Goal: Information Seeking & Learning: Learn about a topic

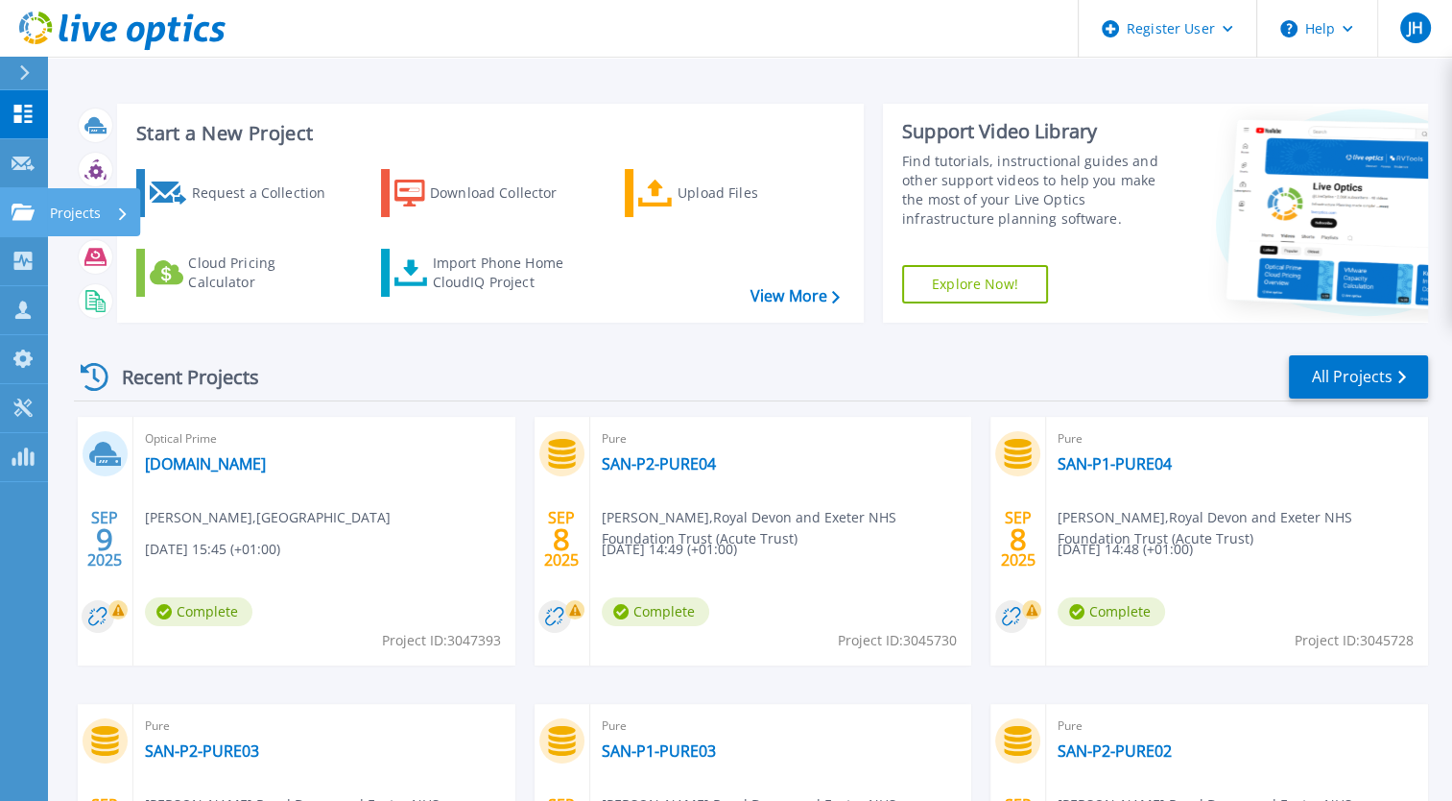
click at [24, 213] on icon at bounding box center [23, 212] width 23 height 16
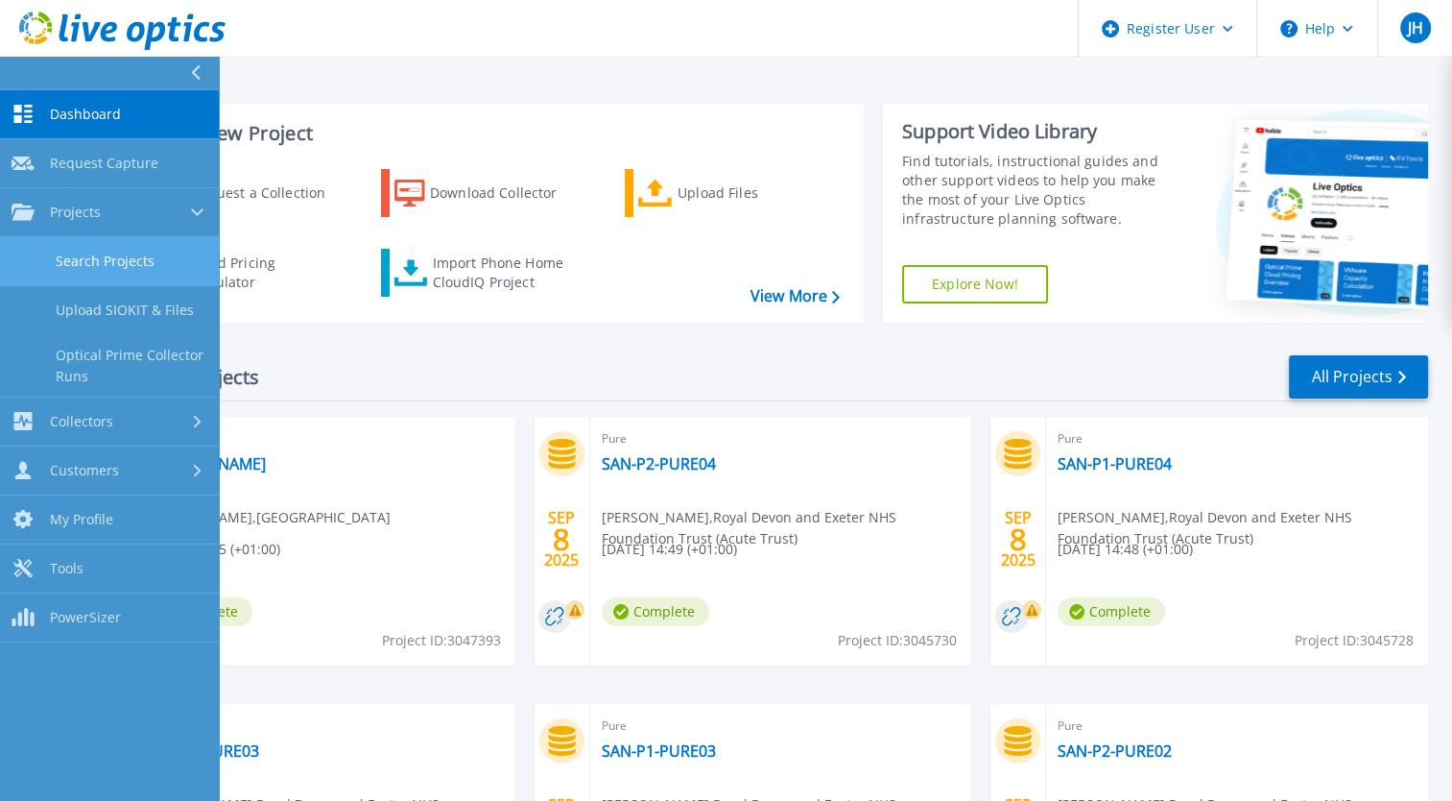
click at [68, 275] on link "Search Projects" at bounding box center [109, 261] width 219 height 49
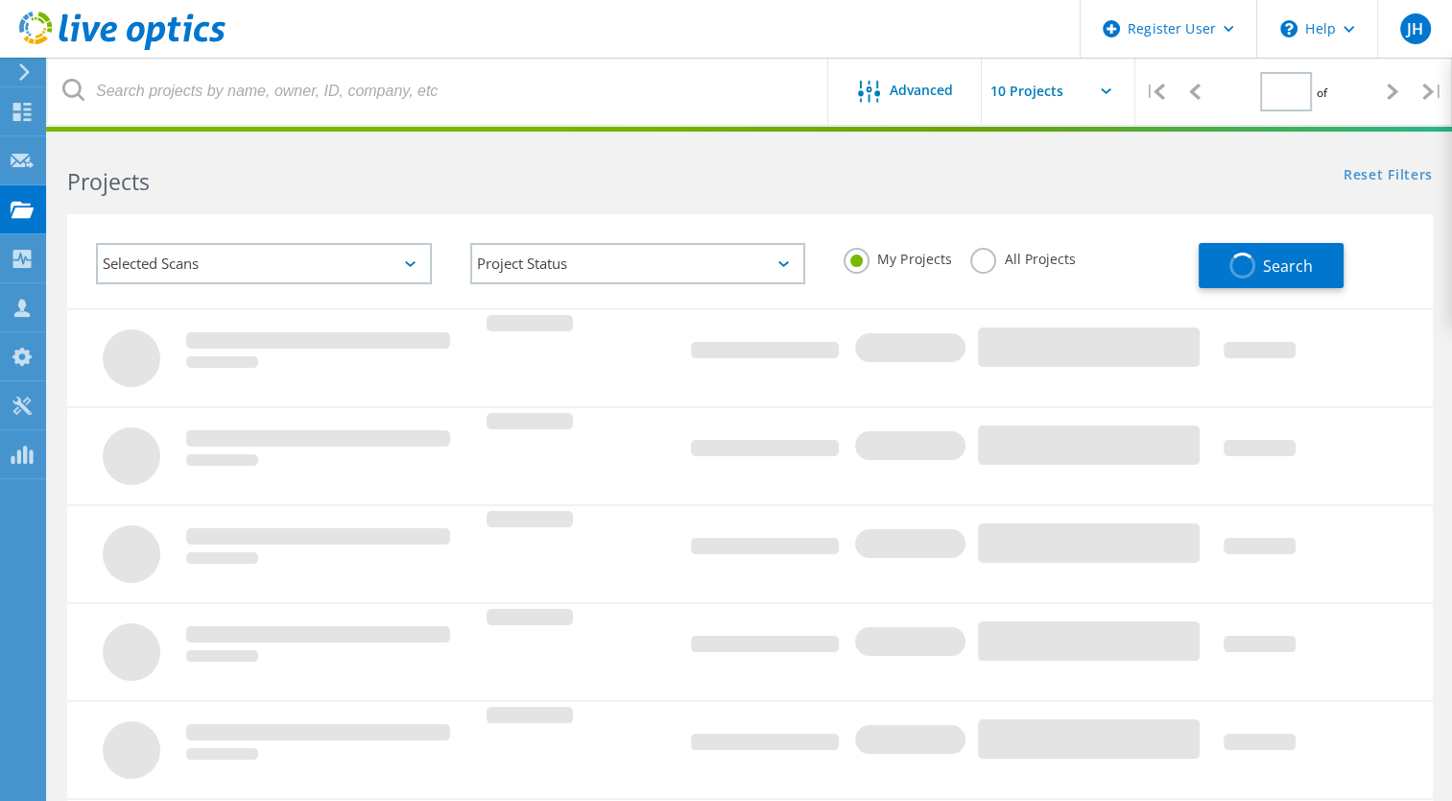
type input "1"
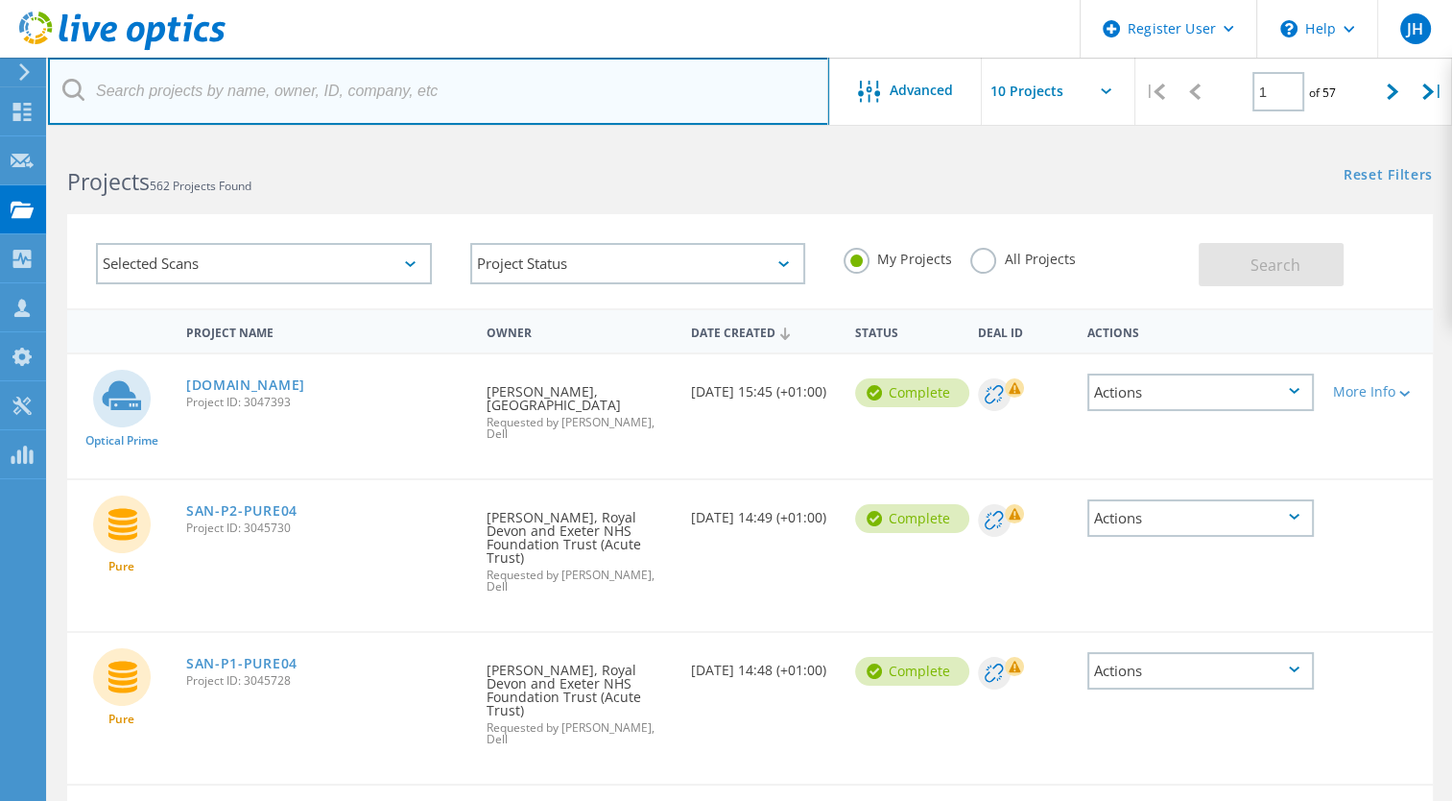
click at [349, 72] on input "text" at bounding box center [438, 91] width 781 height 67
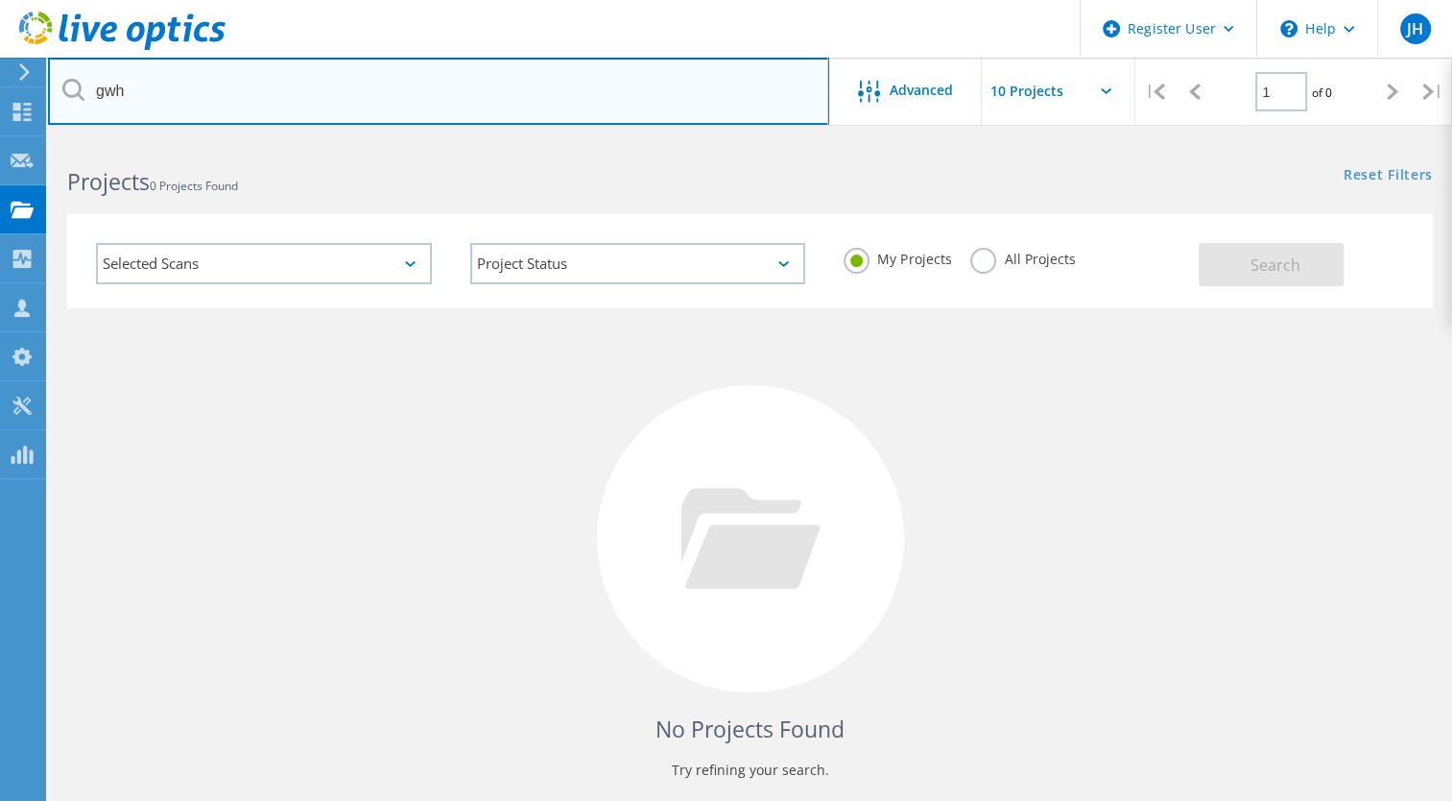
click at [113, 97] on input "gwh" at bounding box center [438, 91] width 781 height 67
type input "vcf"
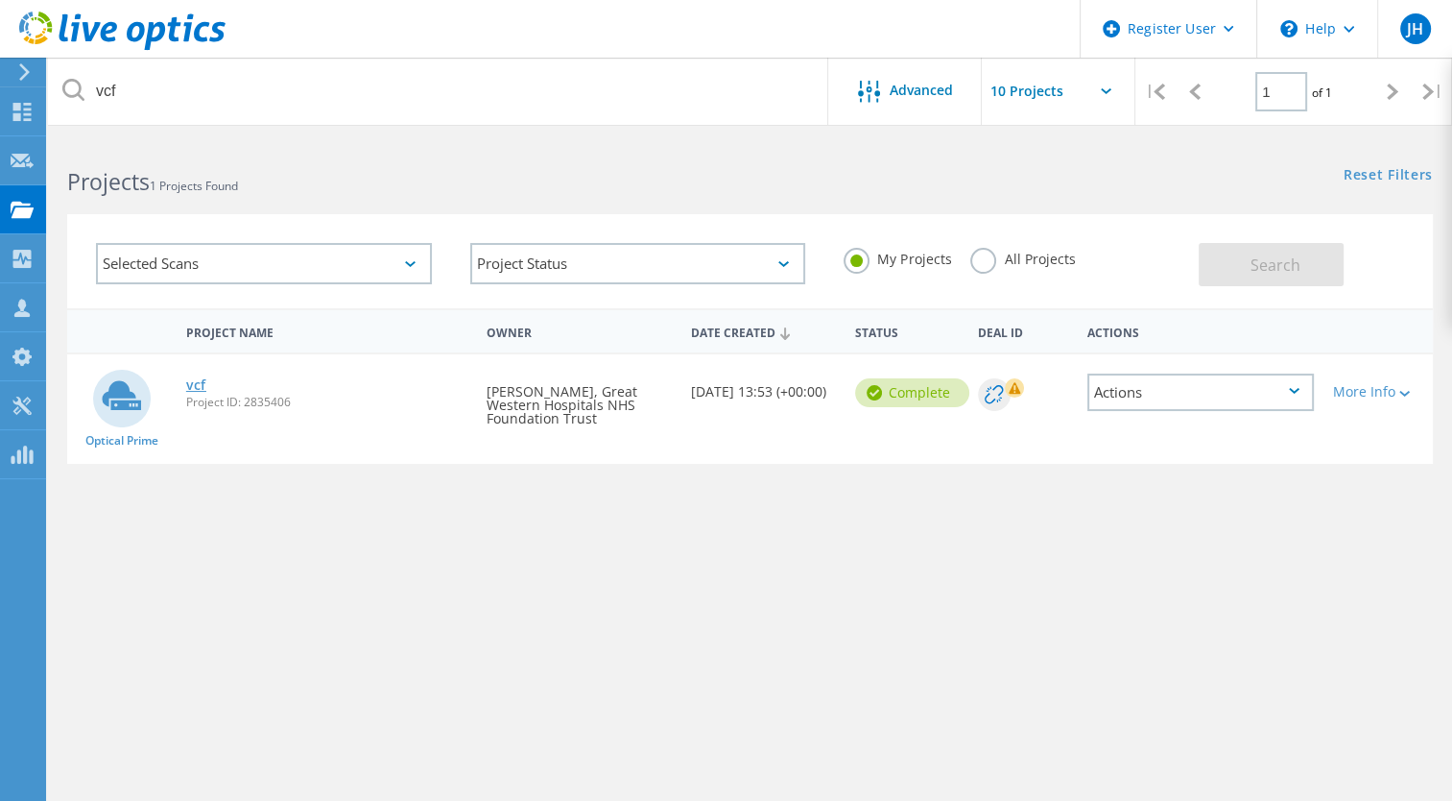
click at [191, 382] on link "vcf" at bounding box center [196, 384] width 20 height 13
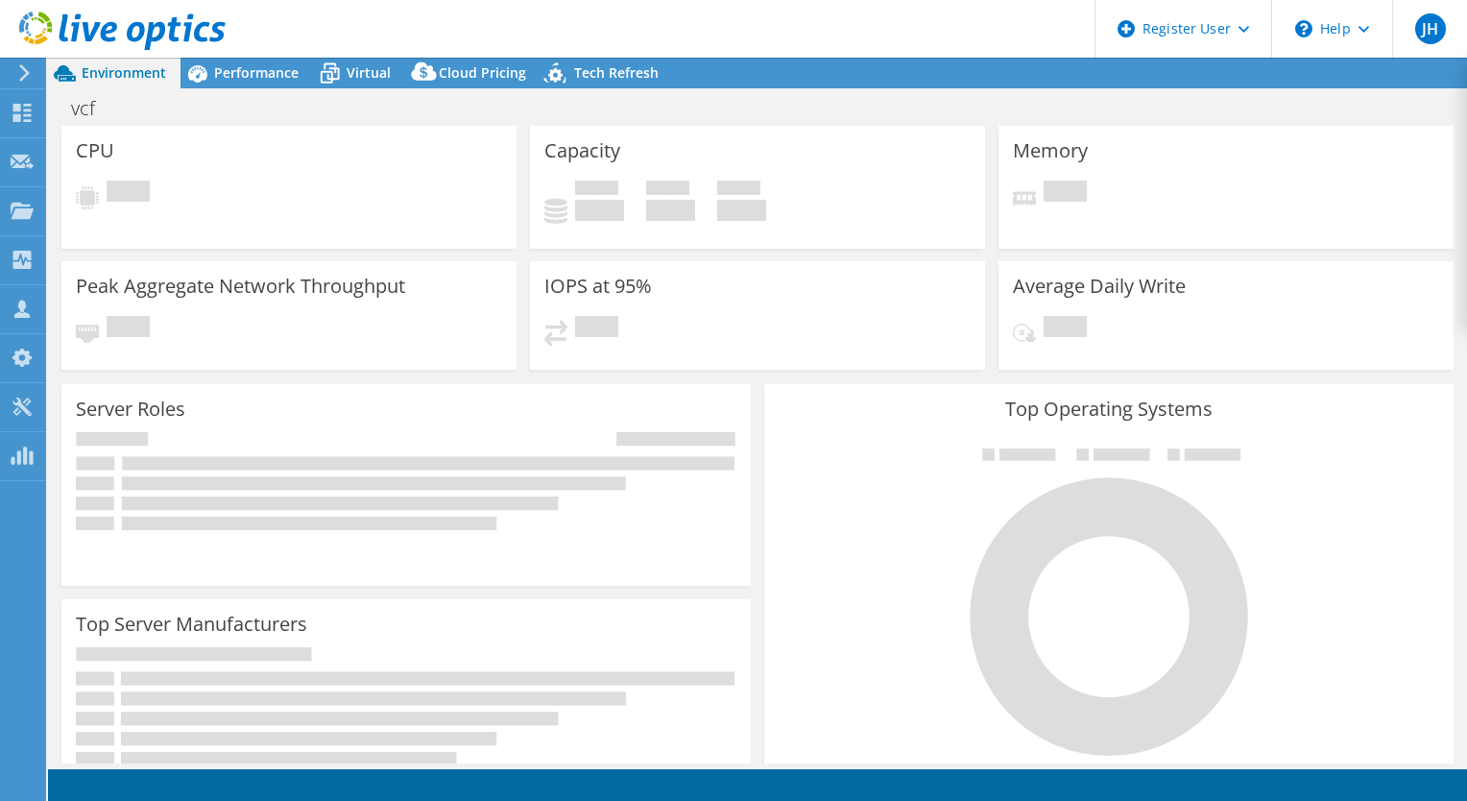
select select "USD"
select select "EULondon"
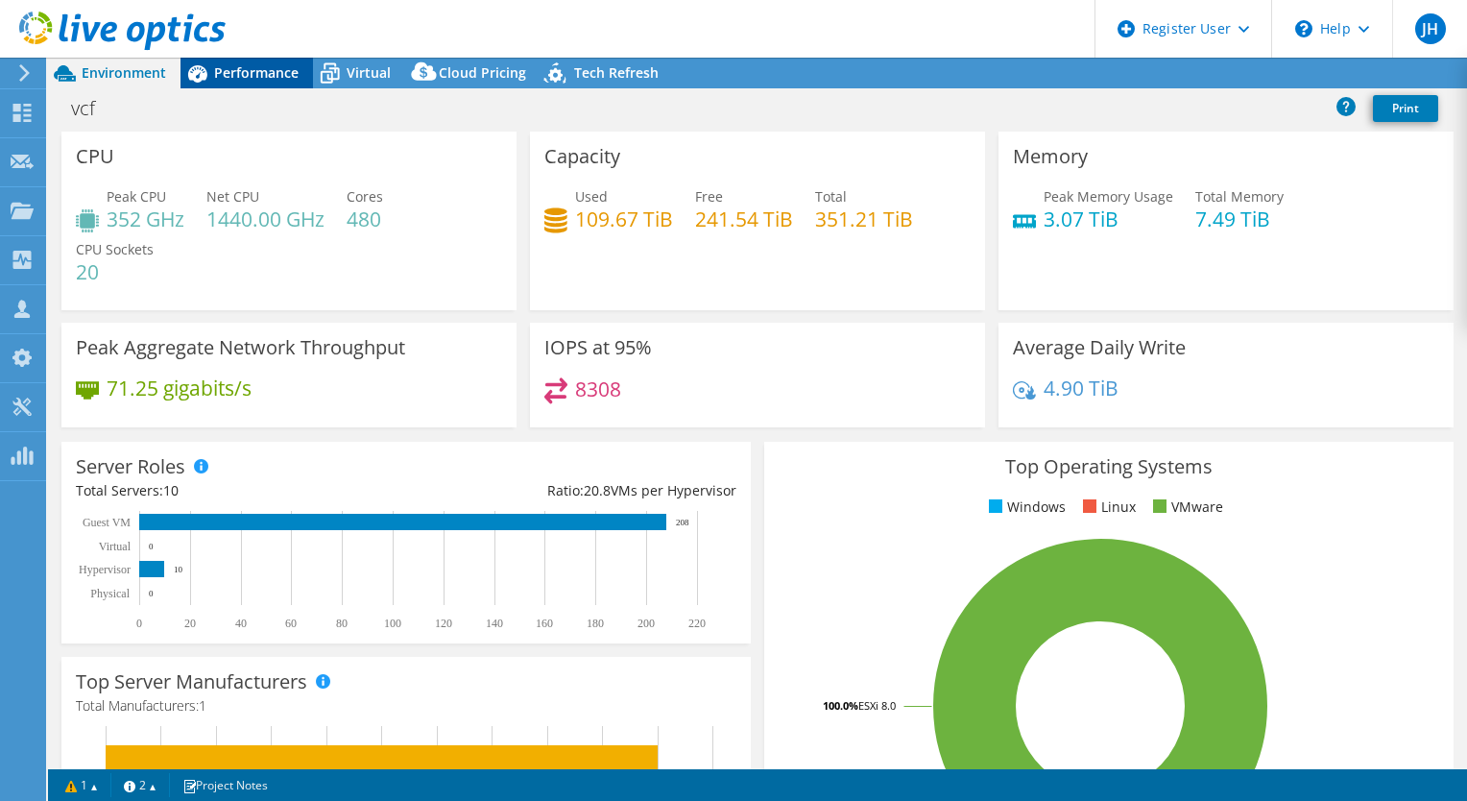
click at [239, 75] on span "Performance" at bounding box center [256, 72] width 84 height 18
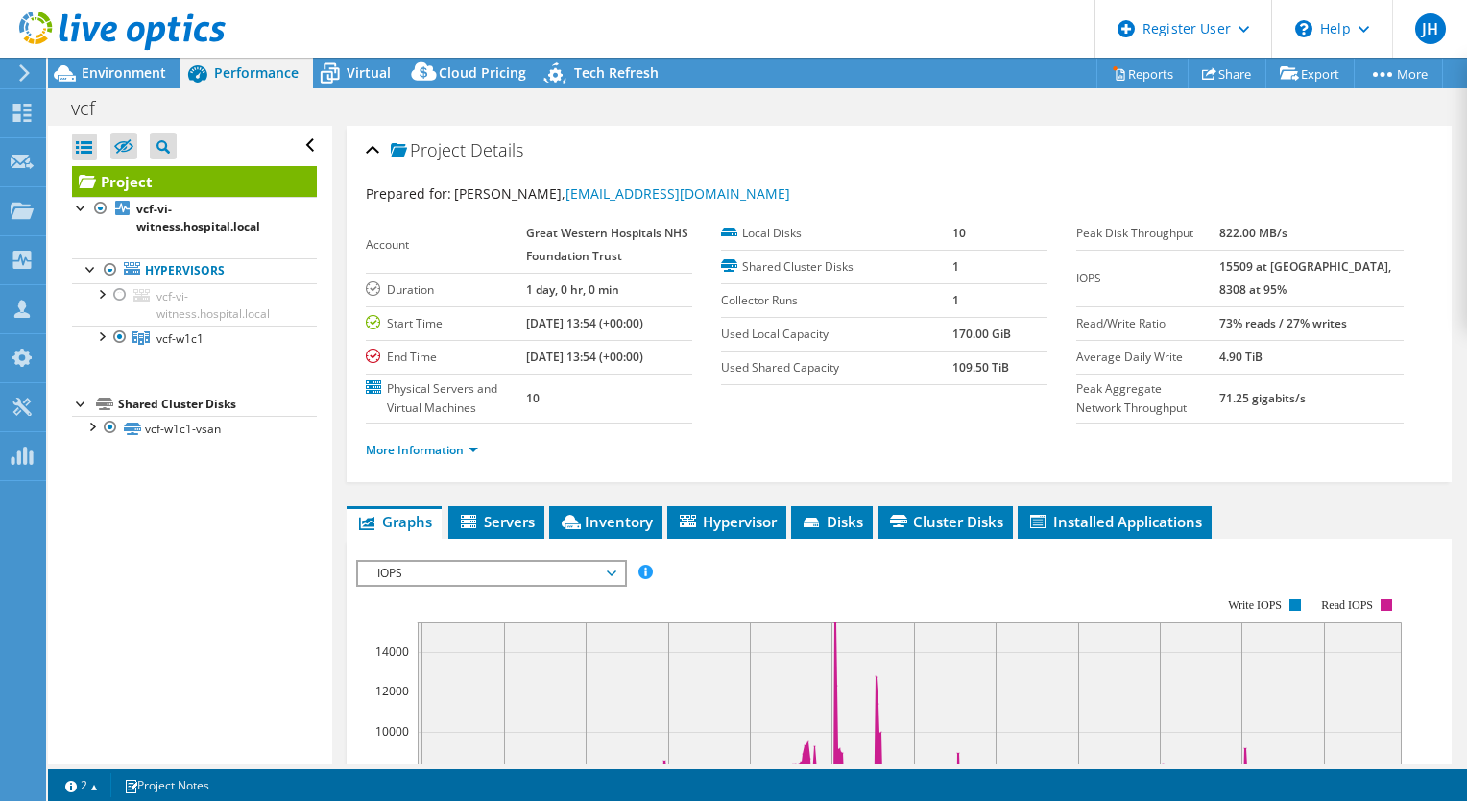
click at [279, 662] on div "Open All Close All Hide Excluded Nodes Project Tree Filter" at bounding box center [189, 444] width 283 height 637
click at [150, 83] on div "Environment" at bounding box center [114, 73] width 132 height 31
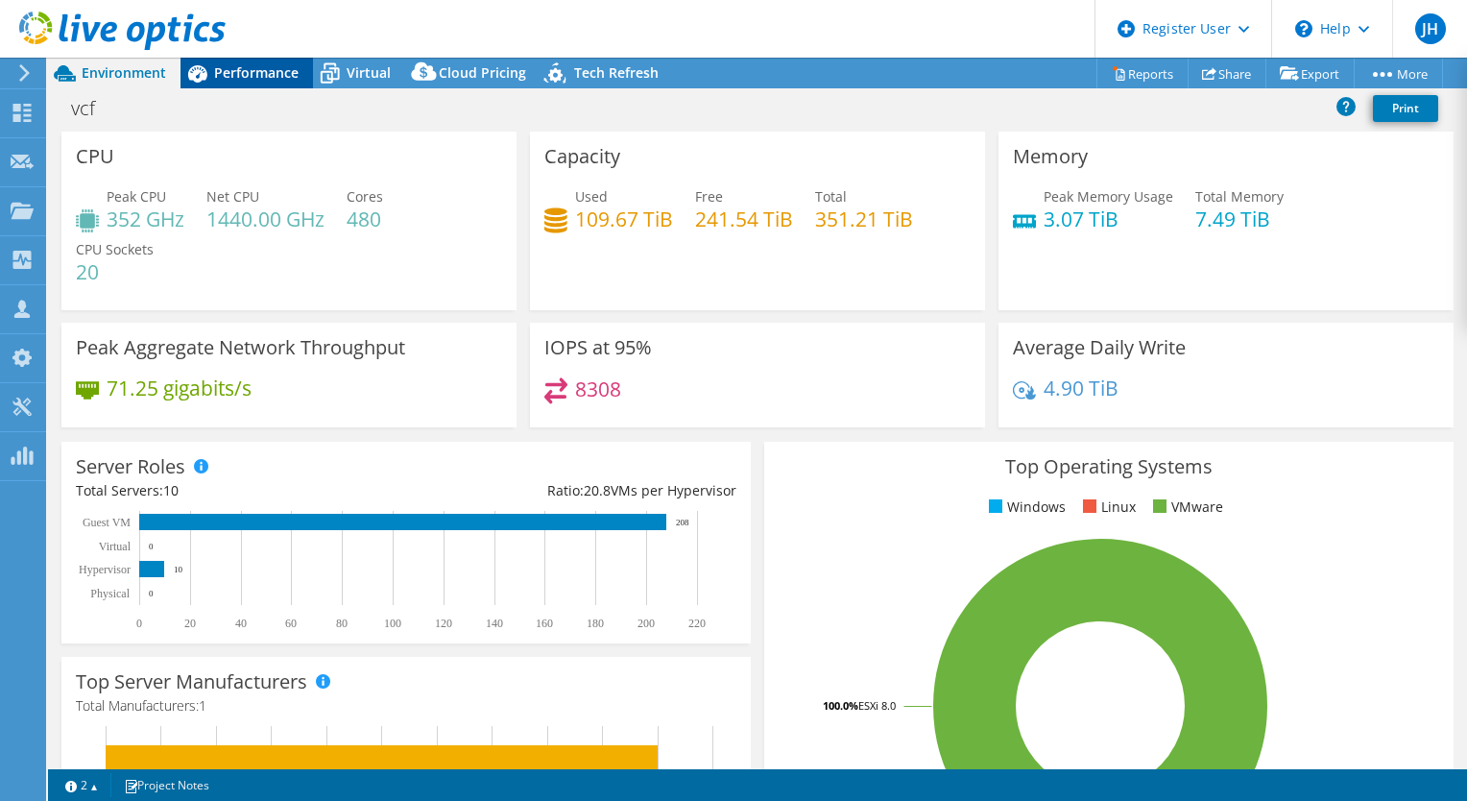
click at [263, 76] on span "Performance" at bounding box center [256, 72] width 84 height 18
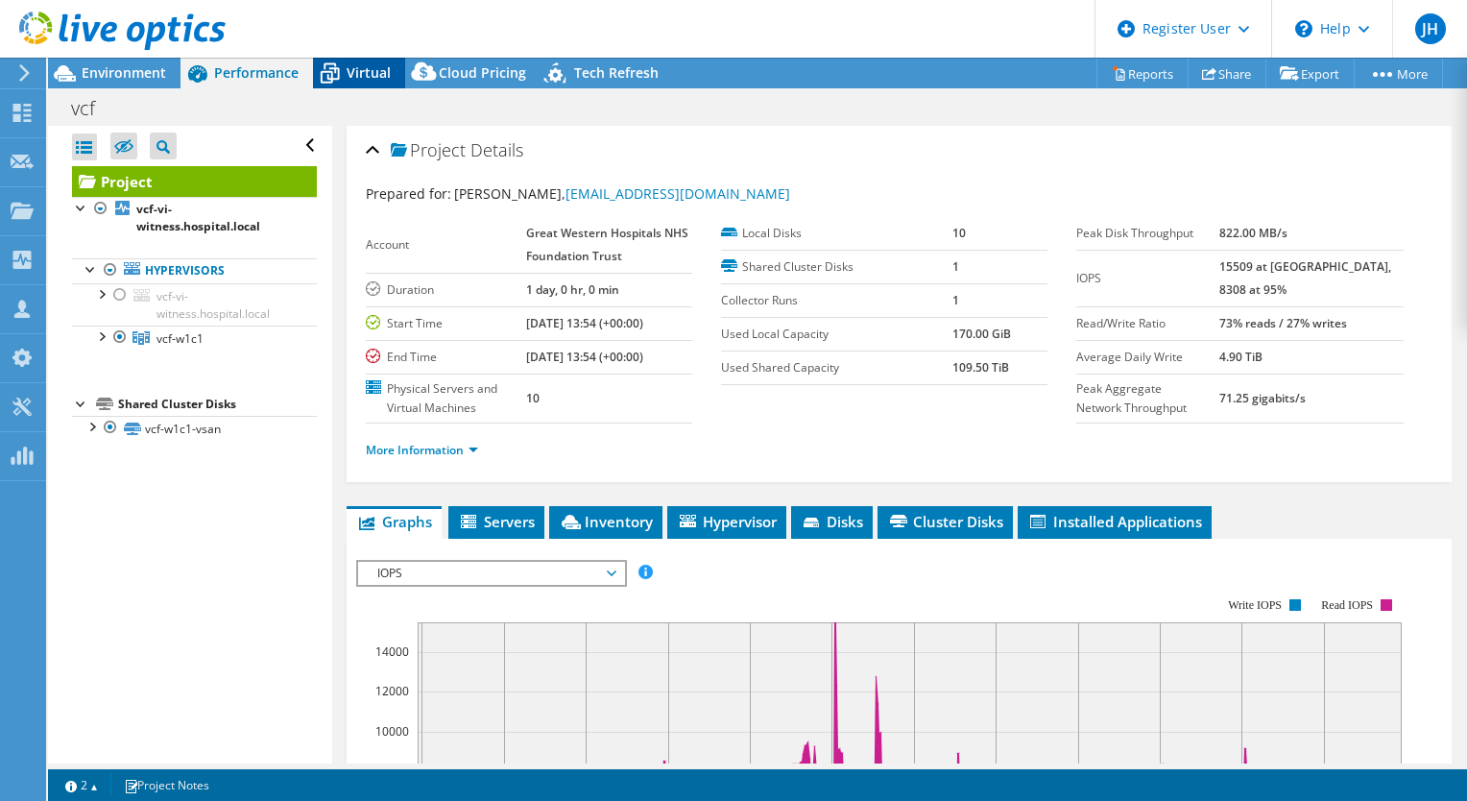
click at [369, 75] on span "Virtual" at bounding box center [369, 72] width 44 height 18
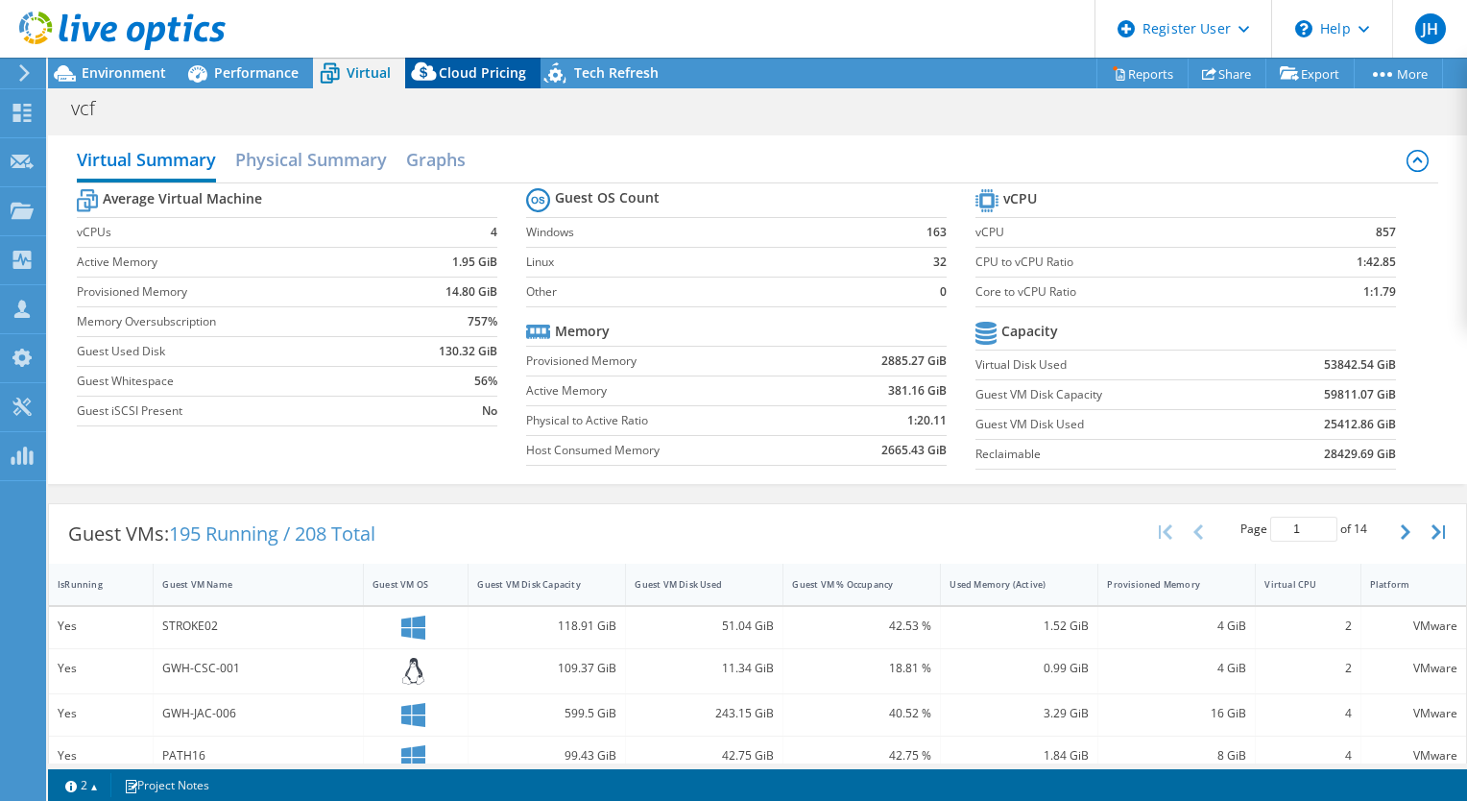
click at [435, 58] on icon at bounding box center [424, 76] width 38 height 38
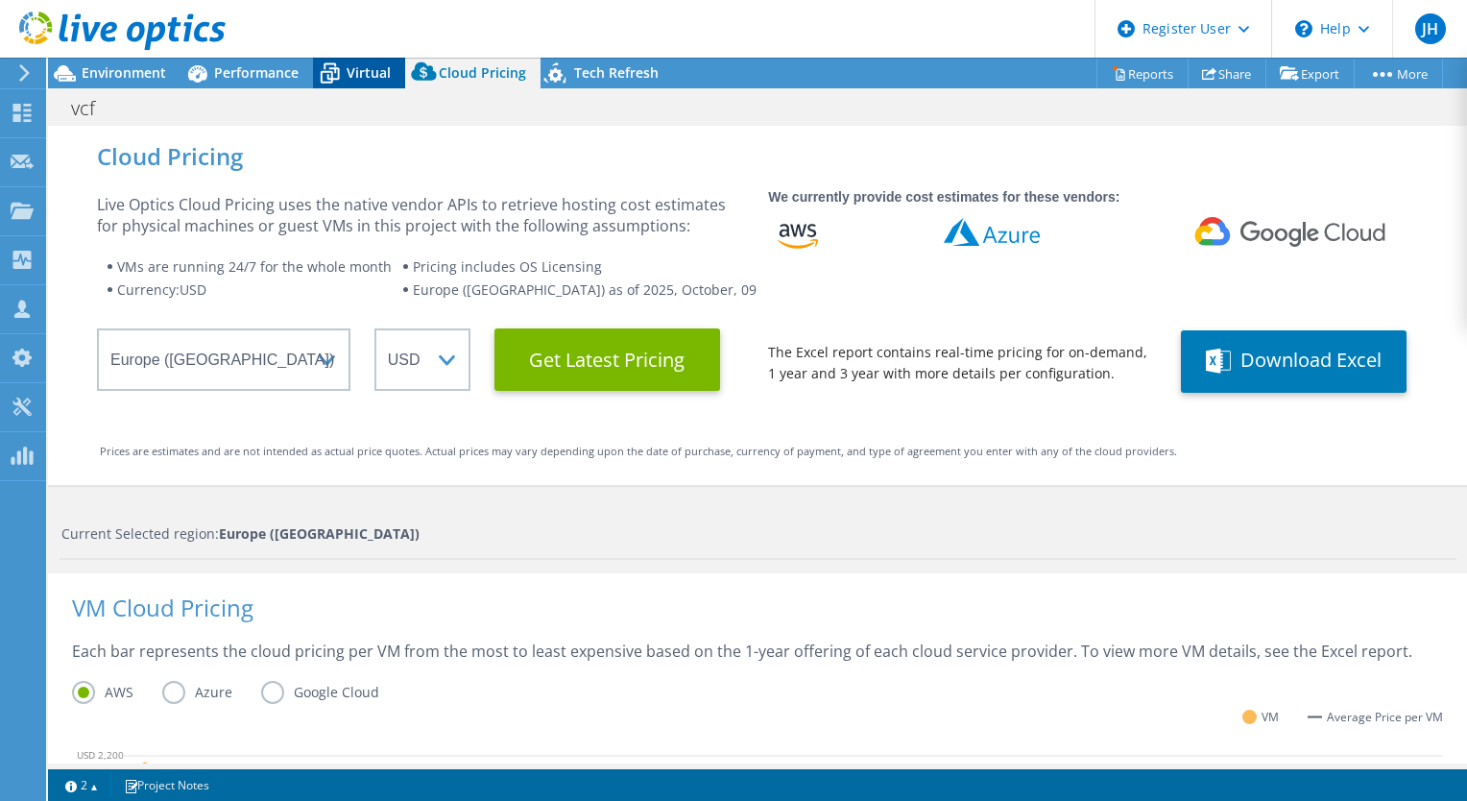
click at [354, 68] on span "Virtual" at bounding box center [369, 72] width 44 height 18
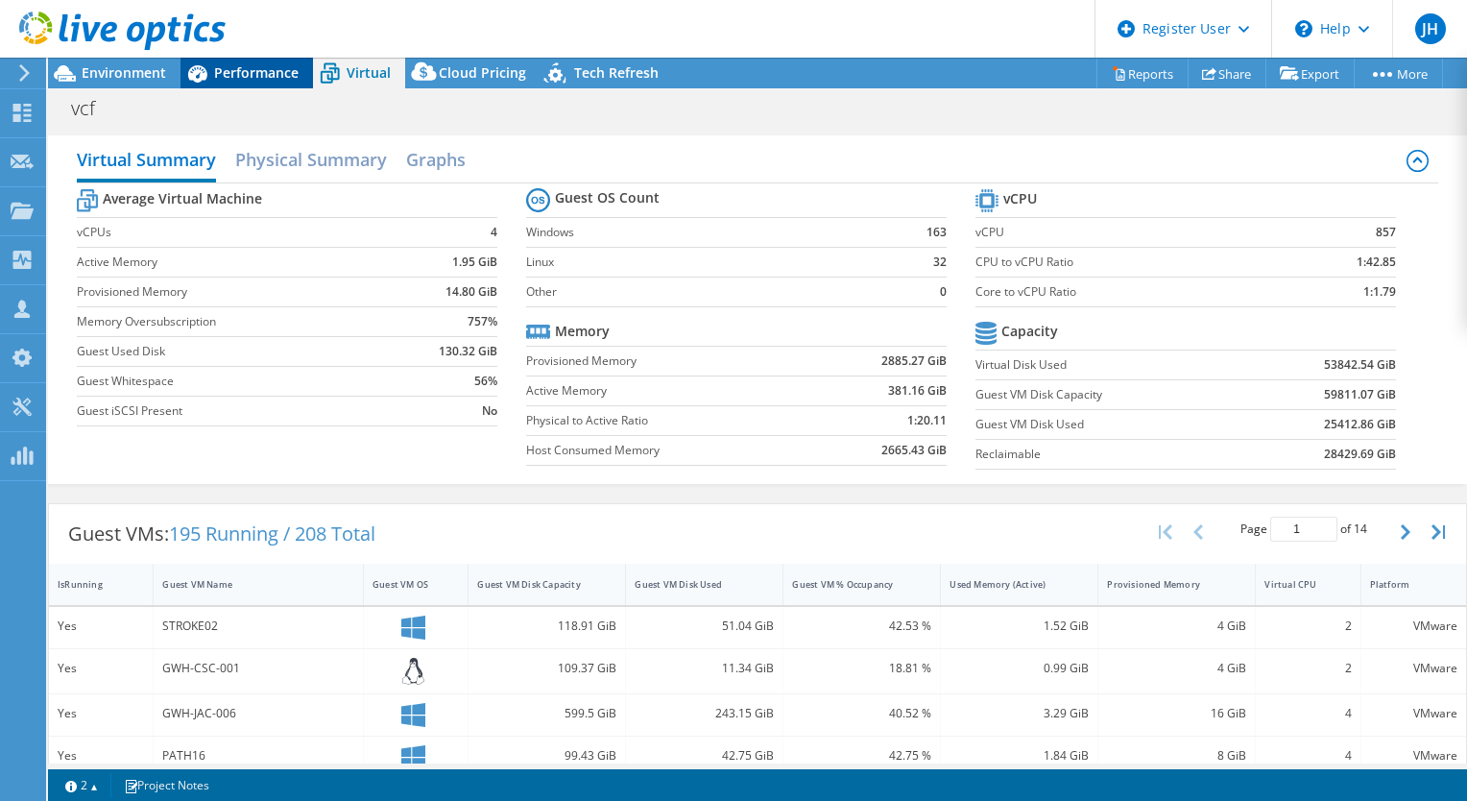
click at [273, 68] on span "Performance" at bounding box center [256, 72] width 84 height 18
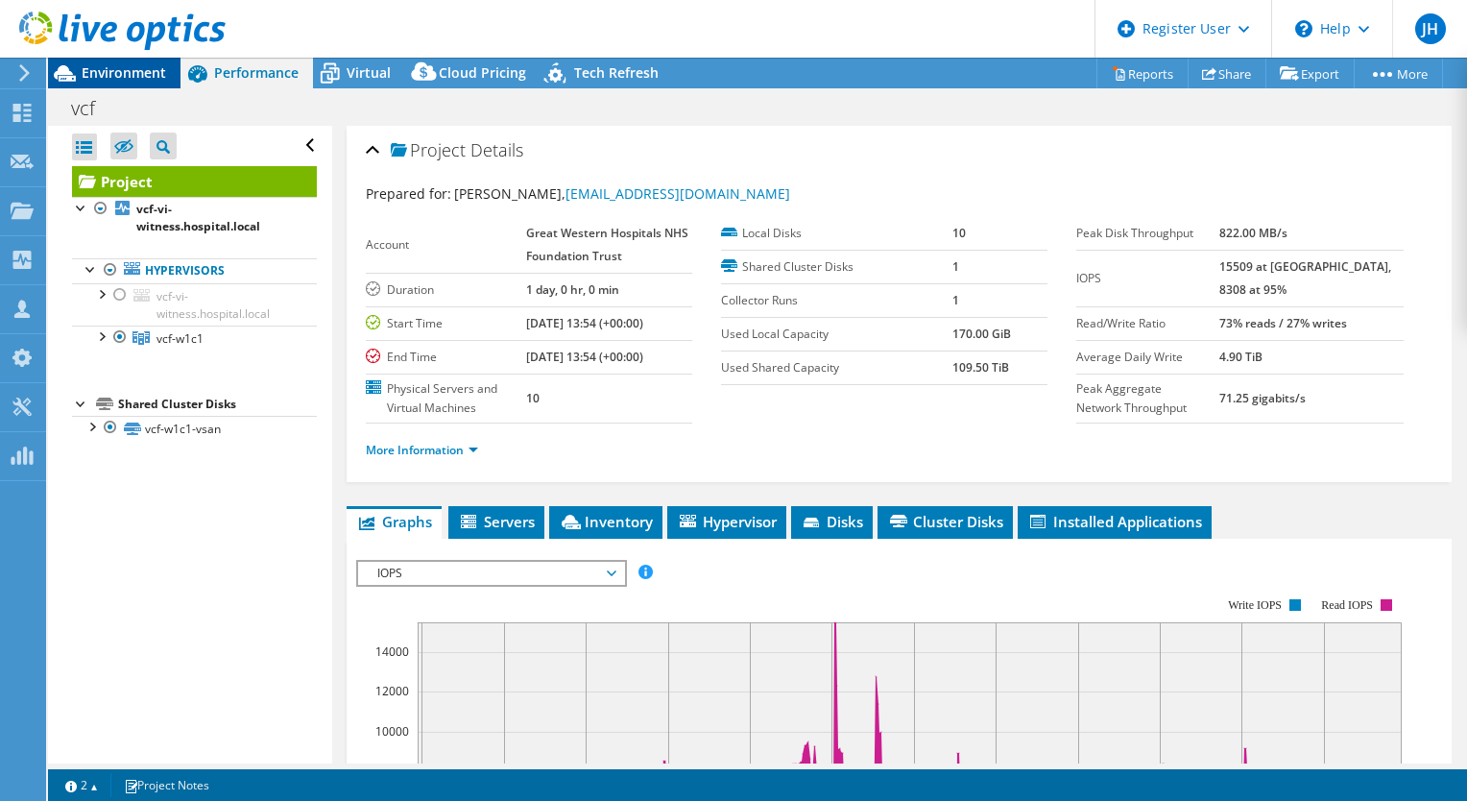
click at [155, 80] on span "Environment" at bounding box center [124, 72] width 84 height 18
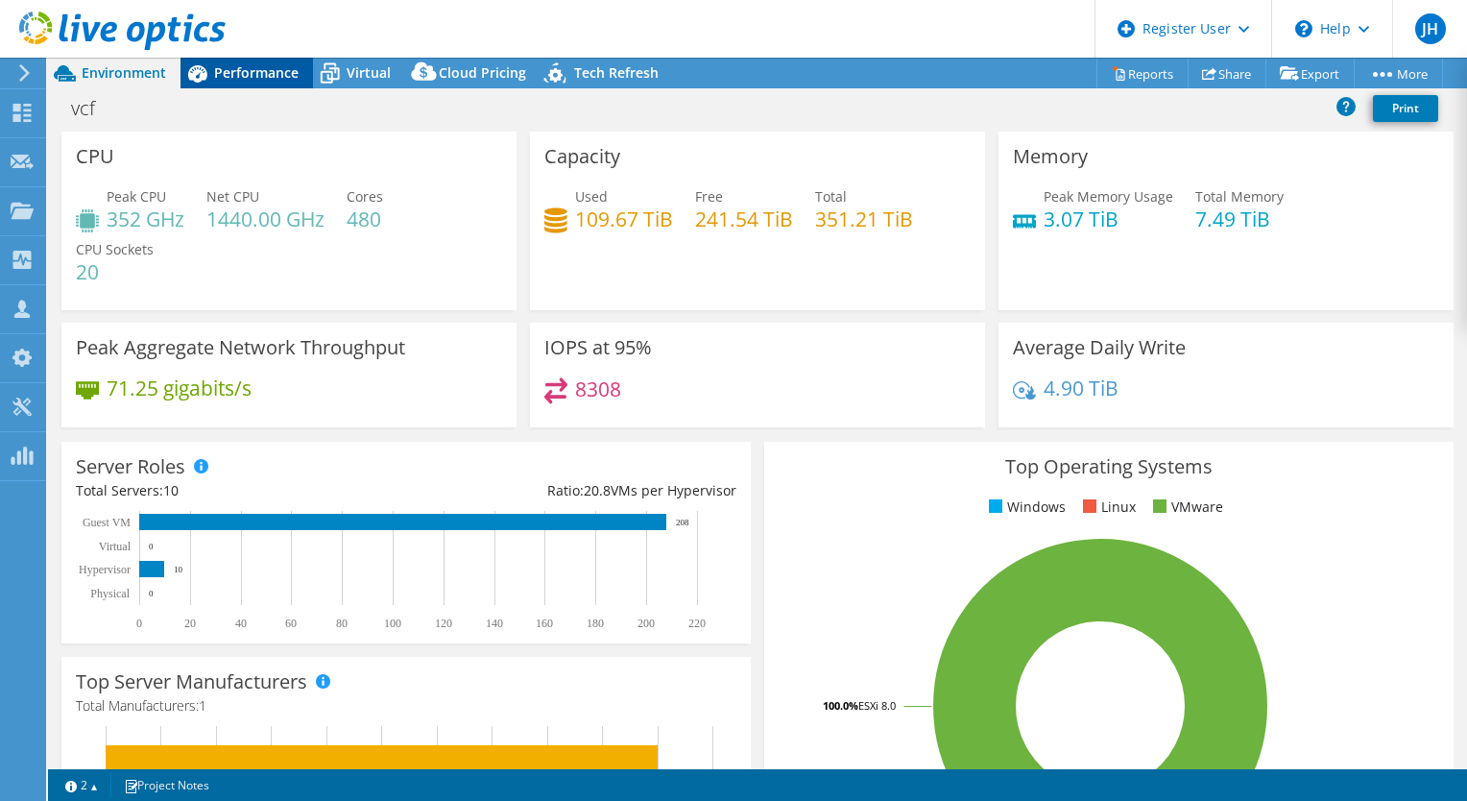
click at [246, 76] on span "Performance" at bounding box center [256, 72] width 84 height 18
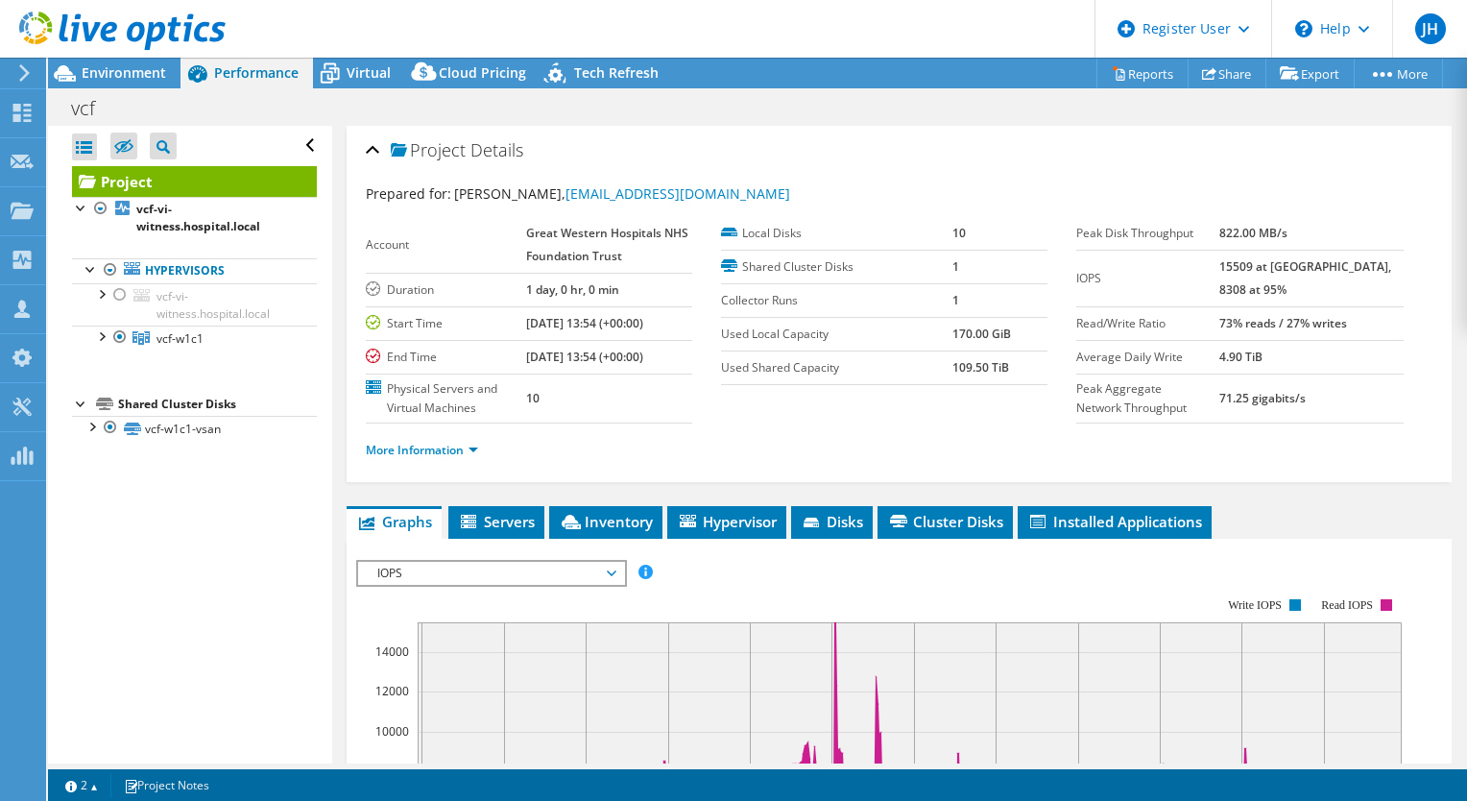
click at [323, 92] on div "vcf Print" at bounding box center [757, 108] width 1419 height 36
click at [362, 65] on span "Virtual" at bounding box center [369, 72] width 44 height 18
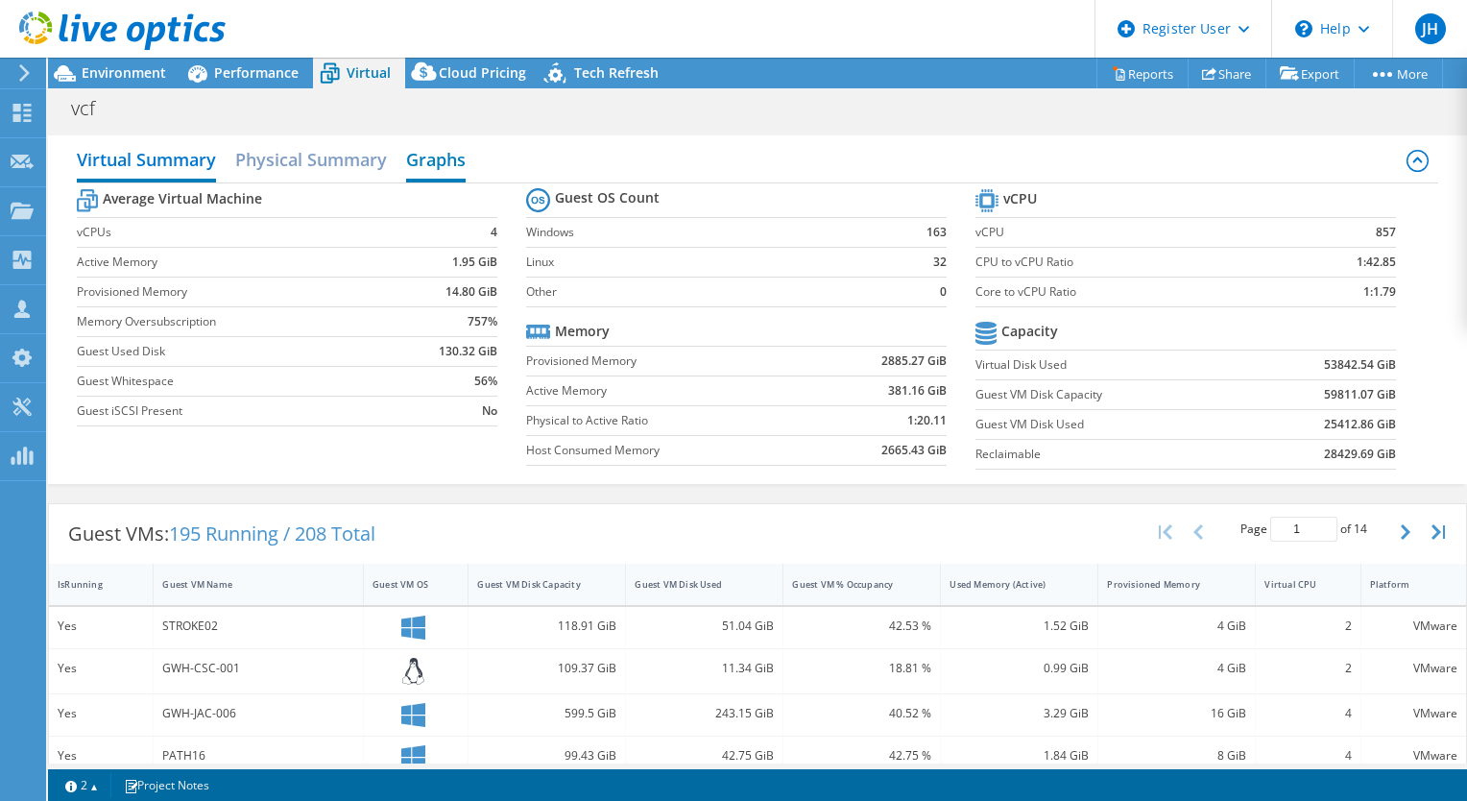
click at [434, 167] on h2 "Graphs" at bounding box center [436, 161] width 60 height 42
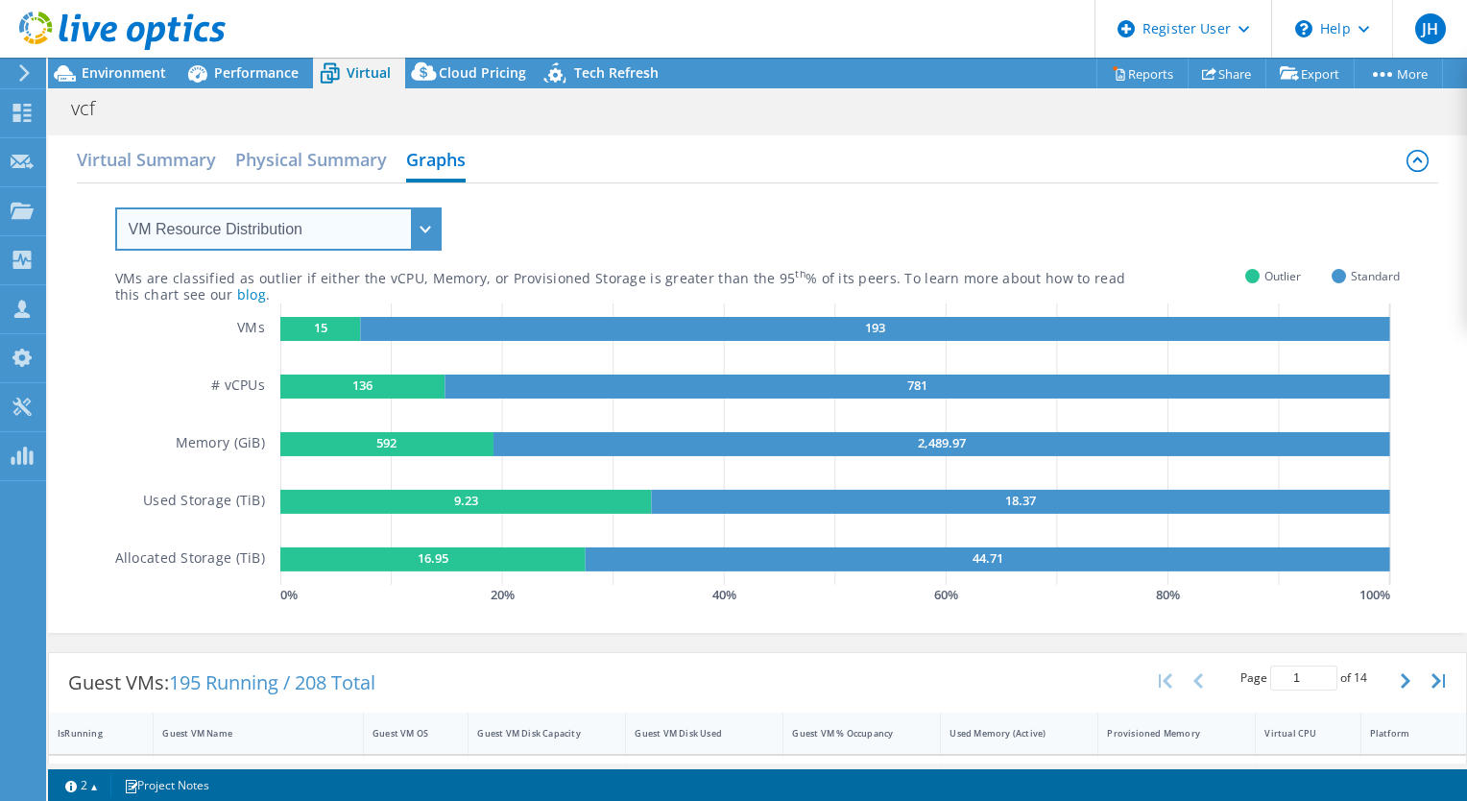
click at [415, 225] on select "VM Resource Distribution Provisioning Contrast Over Provisioning" at bounding box center [278, 228] width 326 height 43
select select "Over Provisioning"
click at [115, 207] on select "VM Resource Distribution Provisioning Contrast Over Provisioning" at bounding box center [278, 228] width 326 height 43
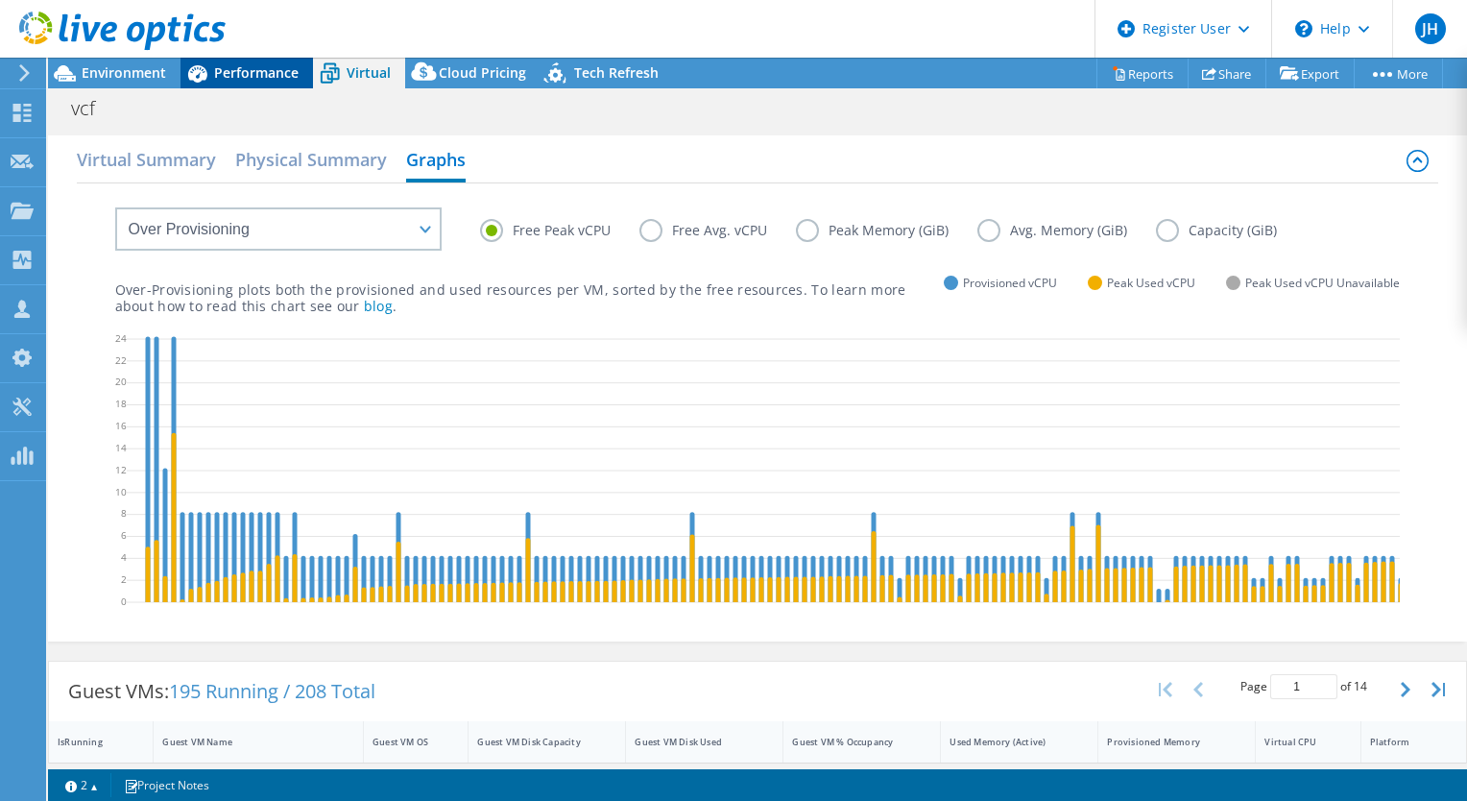
click at [228, 82] on div "Performance" at bounding box center [246, 73] width 132 height 31
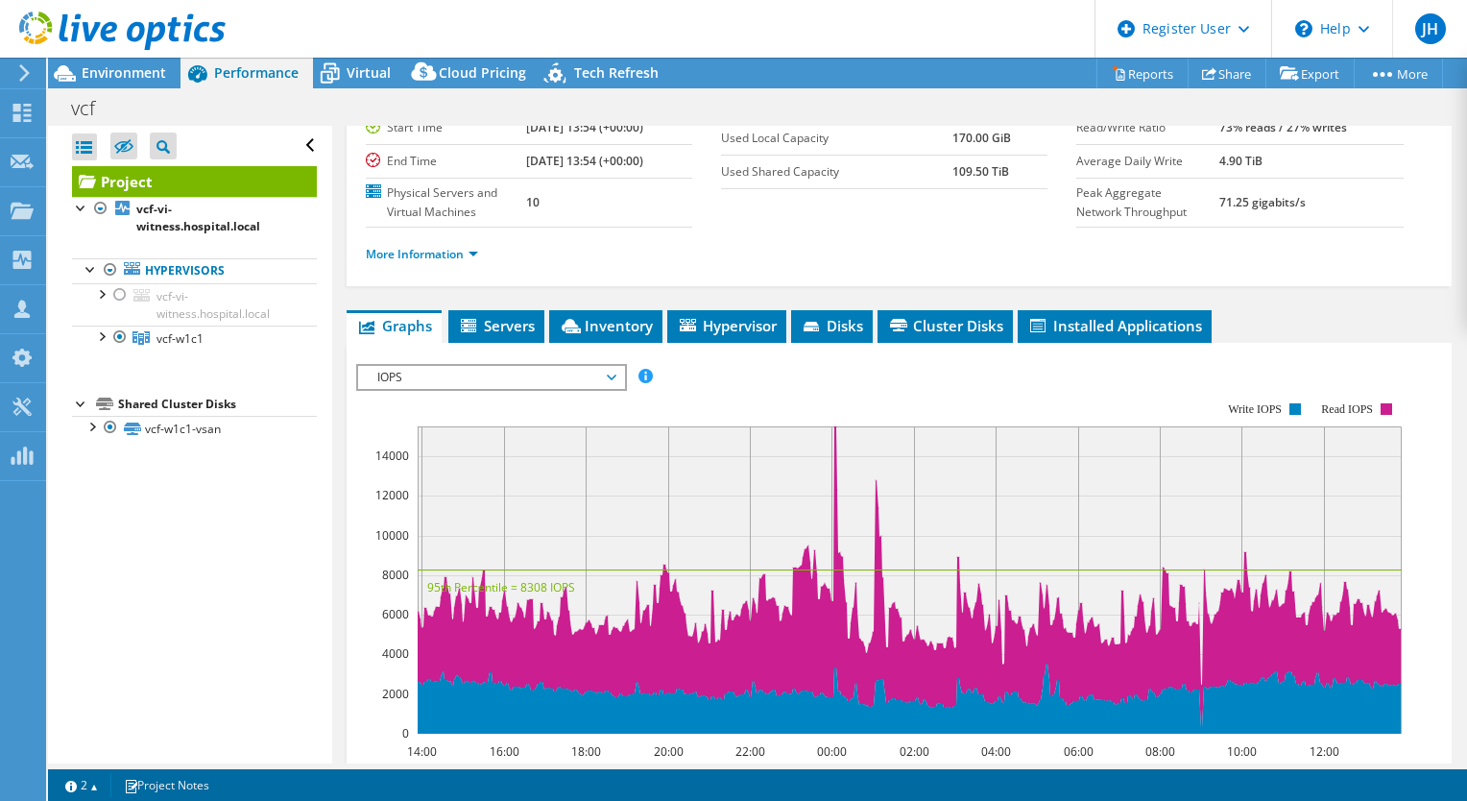
scroll to position [275, 0]
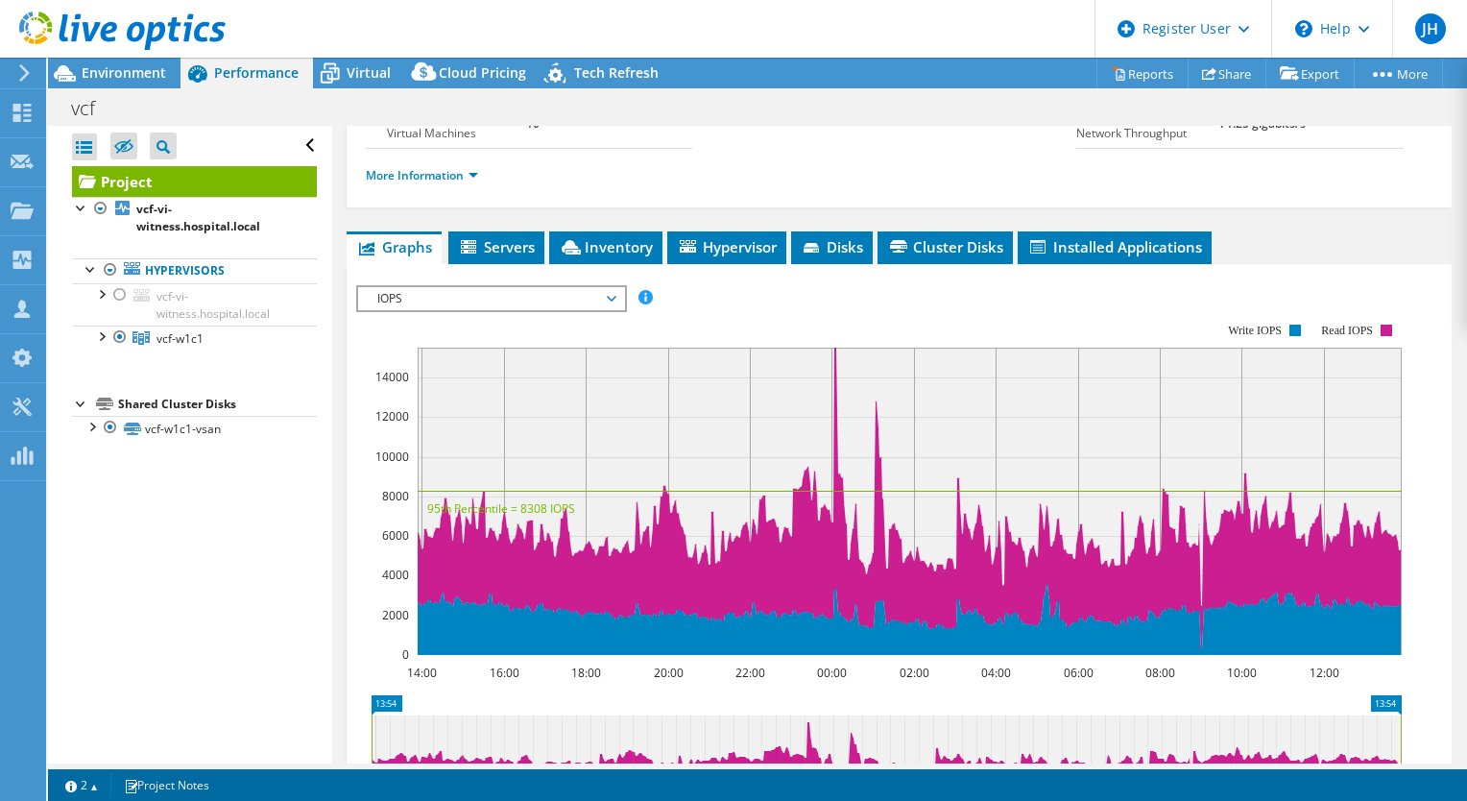
click at [586, 290] on span "IOPS" at bounding box center [491, 298] width 247 height 23
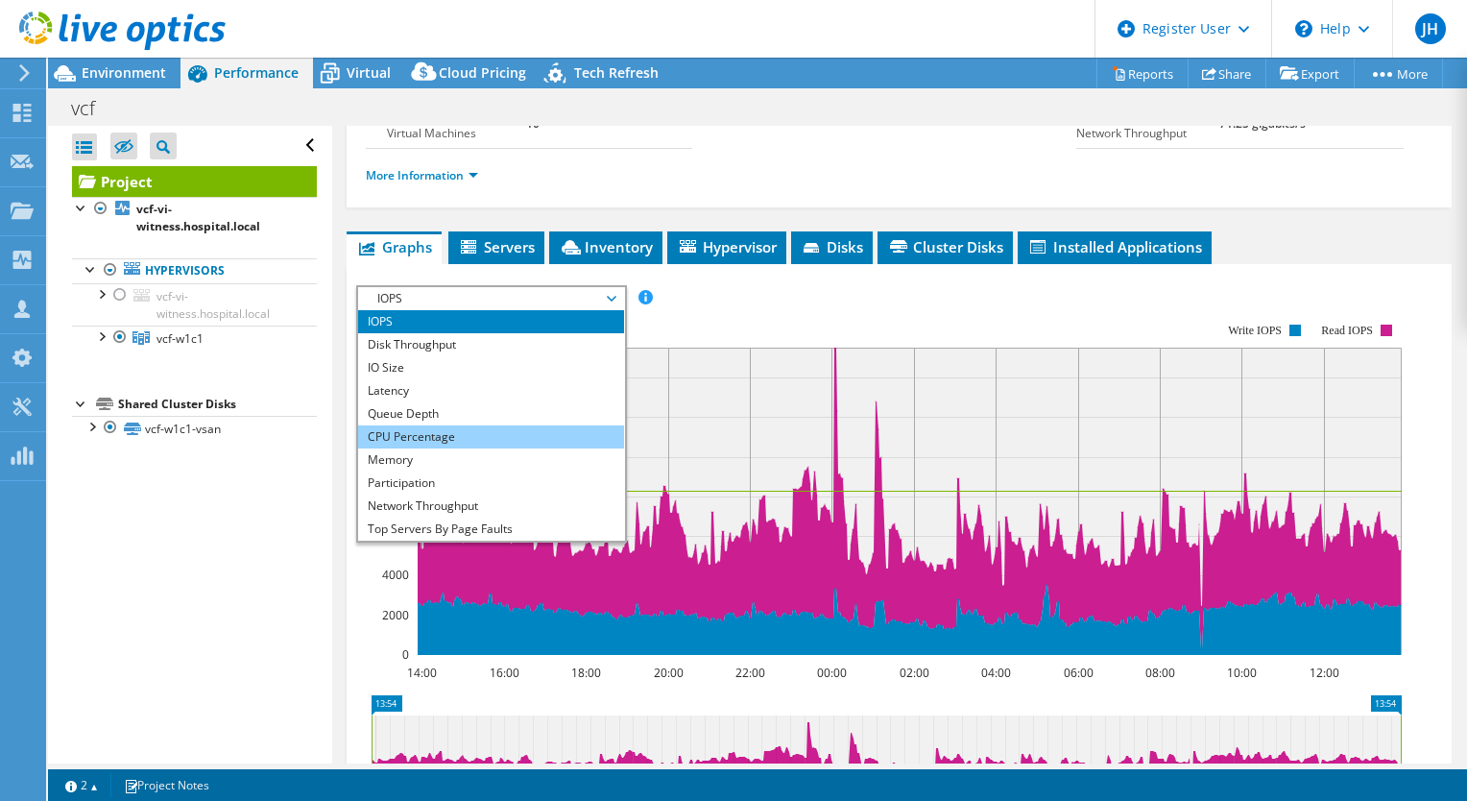
click at [549, 425] on li "CPU Percentage" at bounding box center [491, 436] width 266 height 23
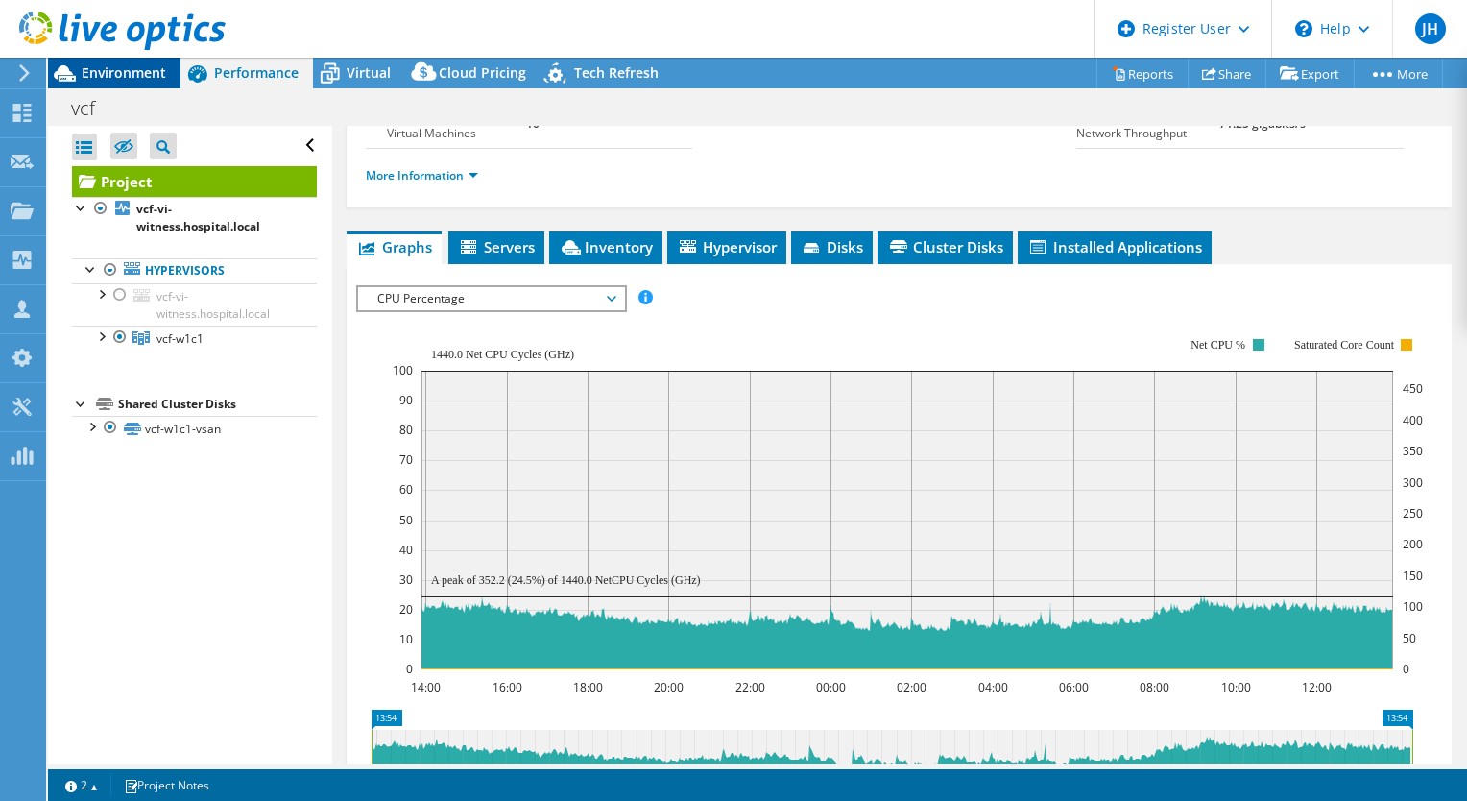
click at [127, 73] on span "Environment" at bounding box center [124, 72] width 84 height 18
